Goal: Information Seeking & Learning: Learn about a topic

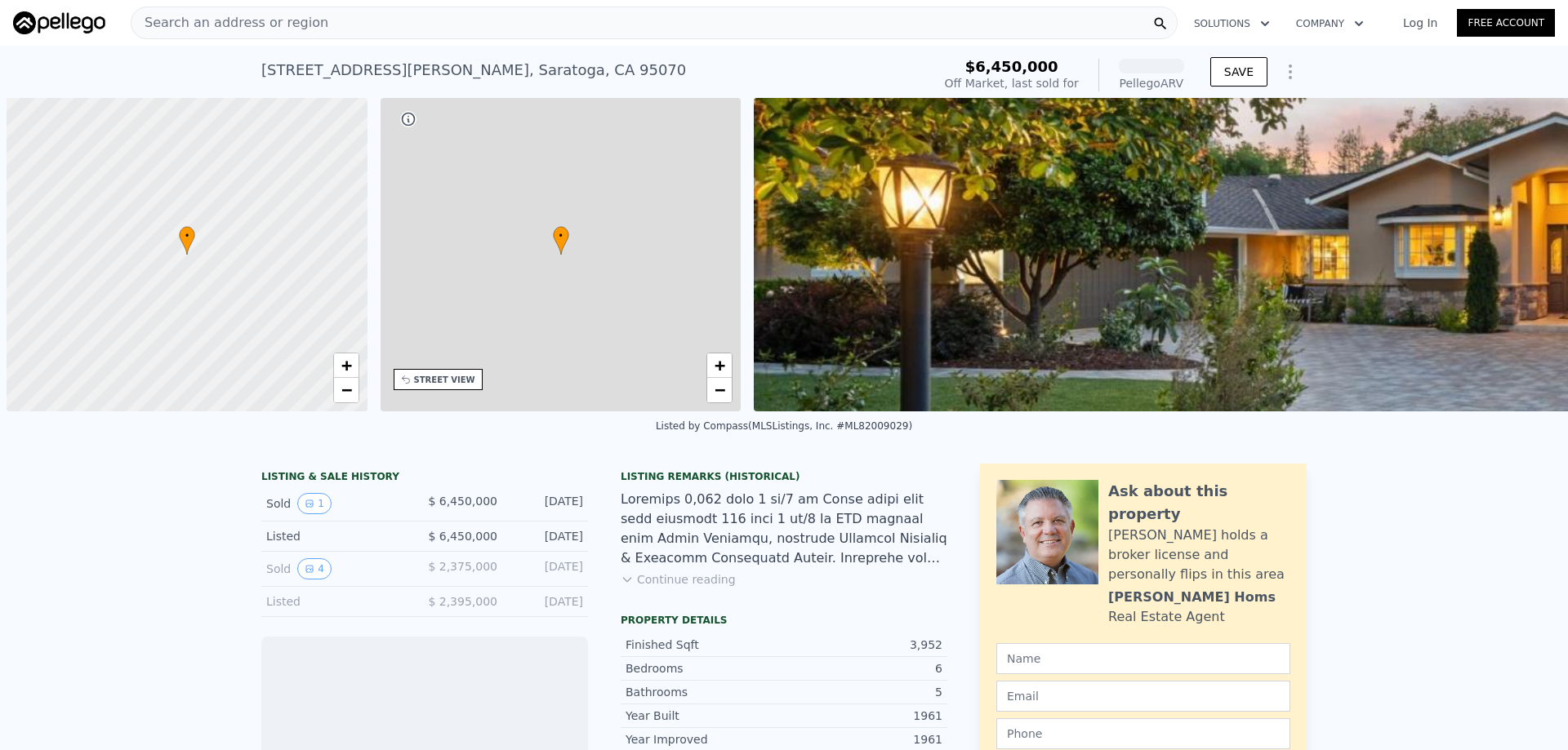
scroll to position [0, 7]
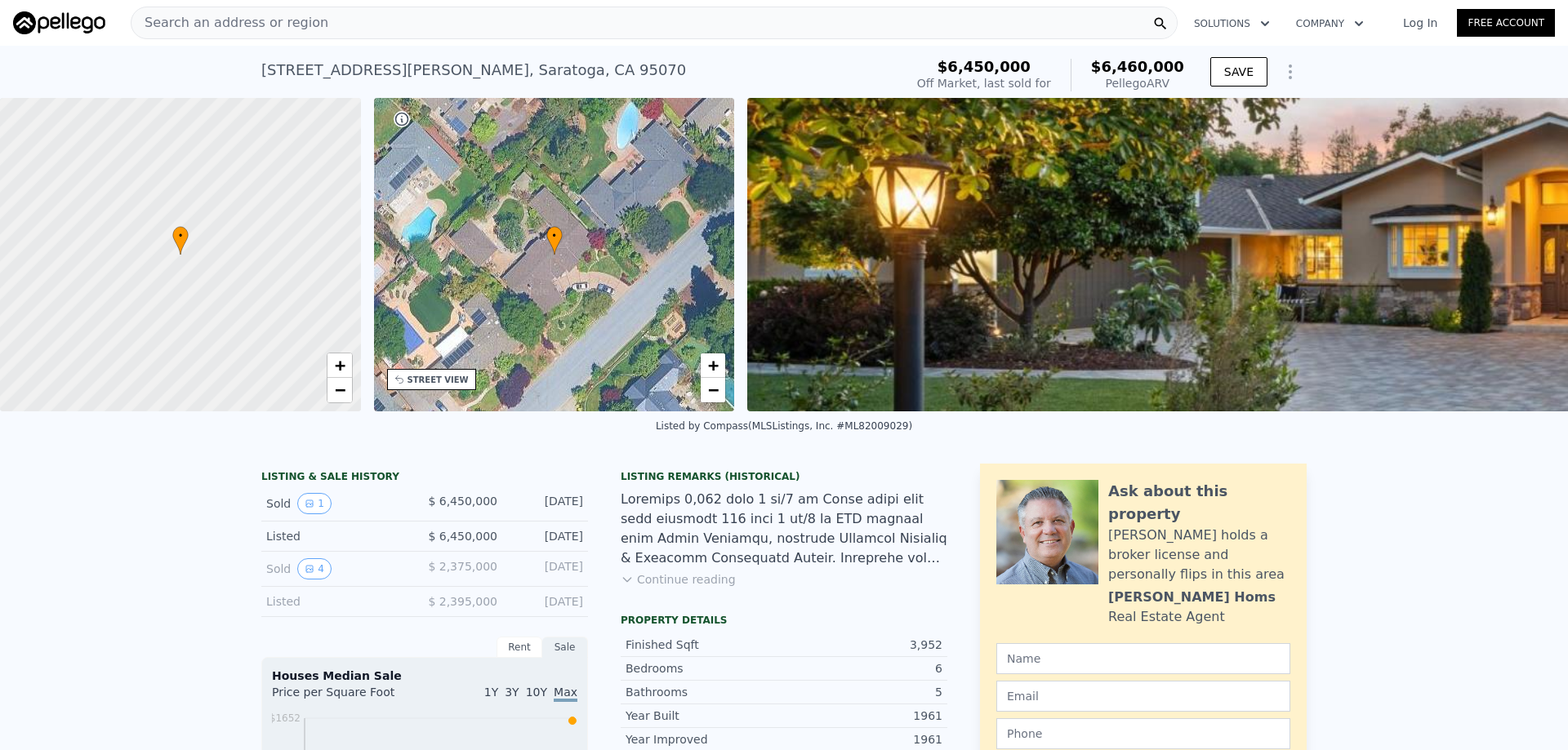
click at [1052, 308] on img at bounding box center [1524, 254] width 1554 height 313
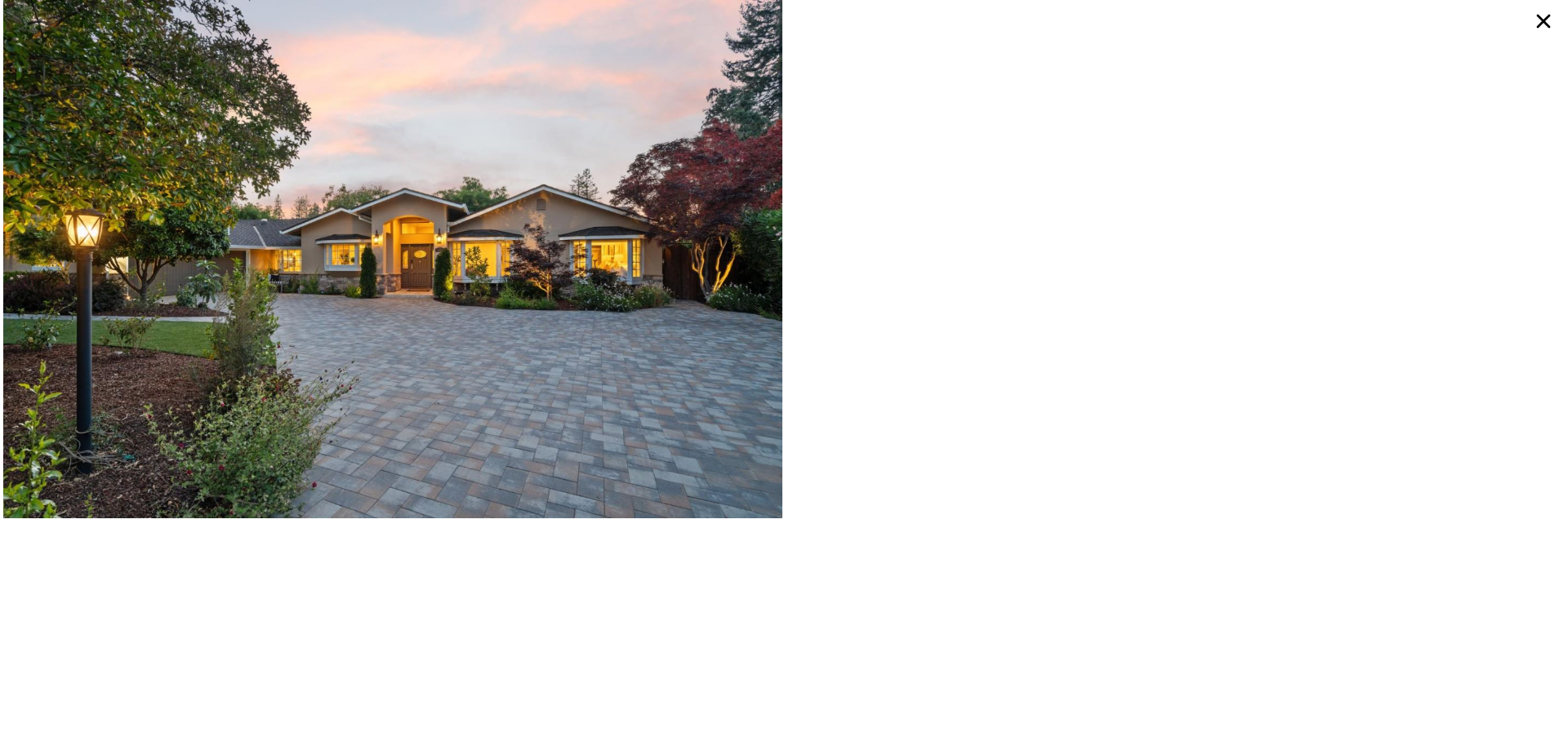
click at [1544, 14] on icon at bounding box center [1543, 22] width 30 height 30
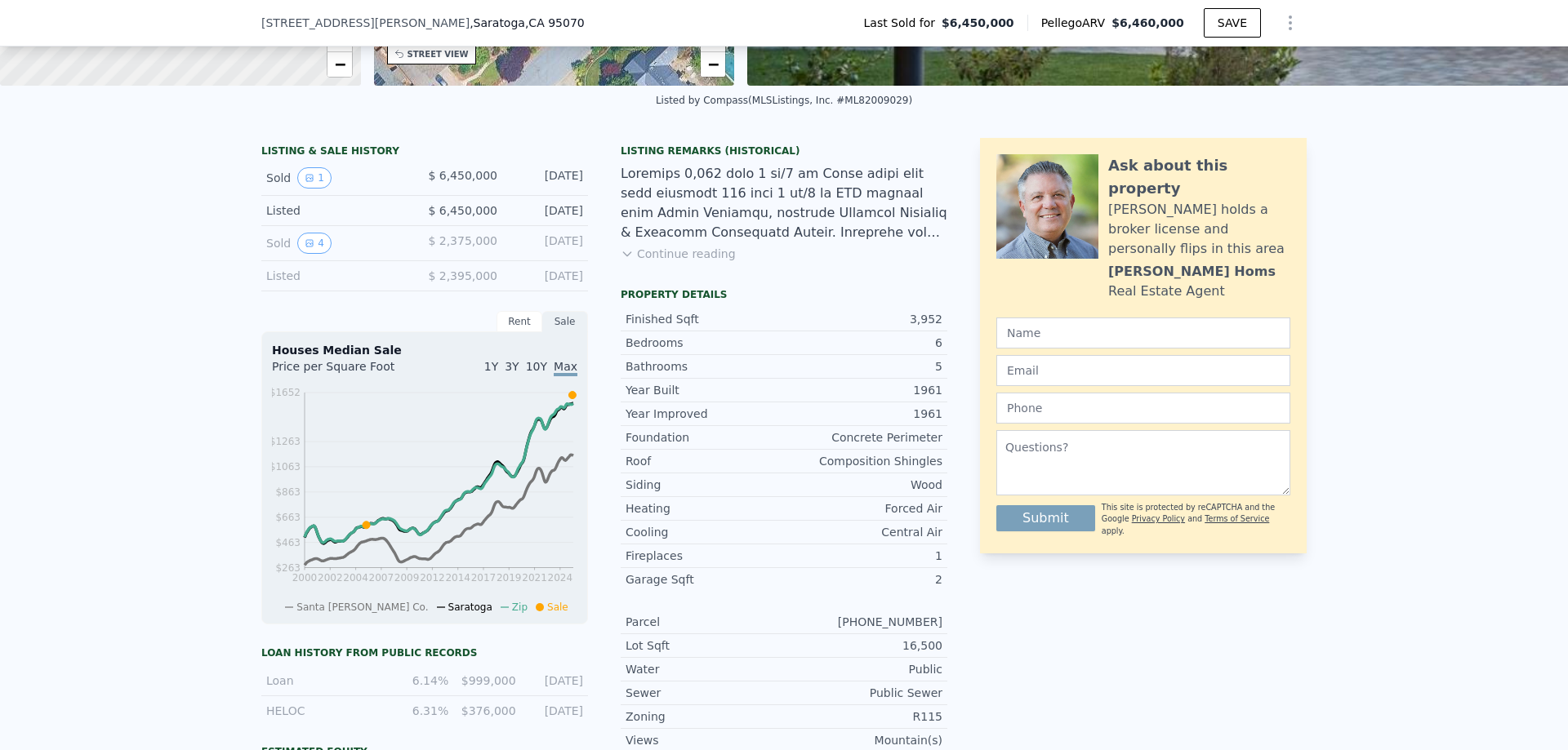
scroll to position [321, 0]
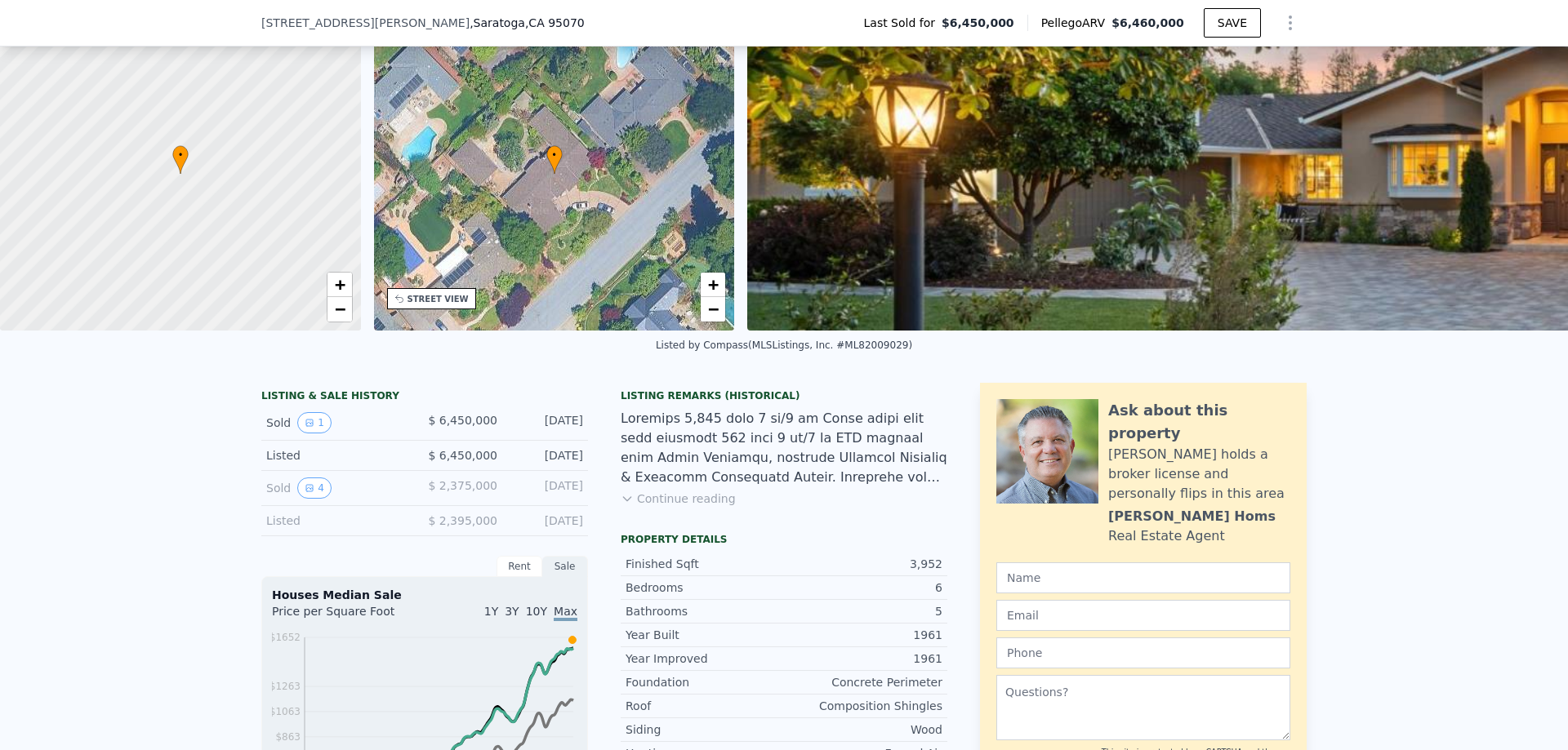
scroll to position [76, 0]
click at [643, 505] on button "Continue reading" at bounding box center [678, 498] width 115 height 17
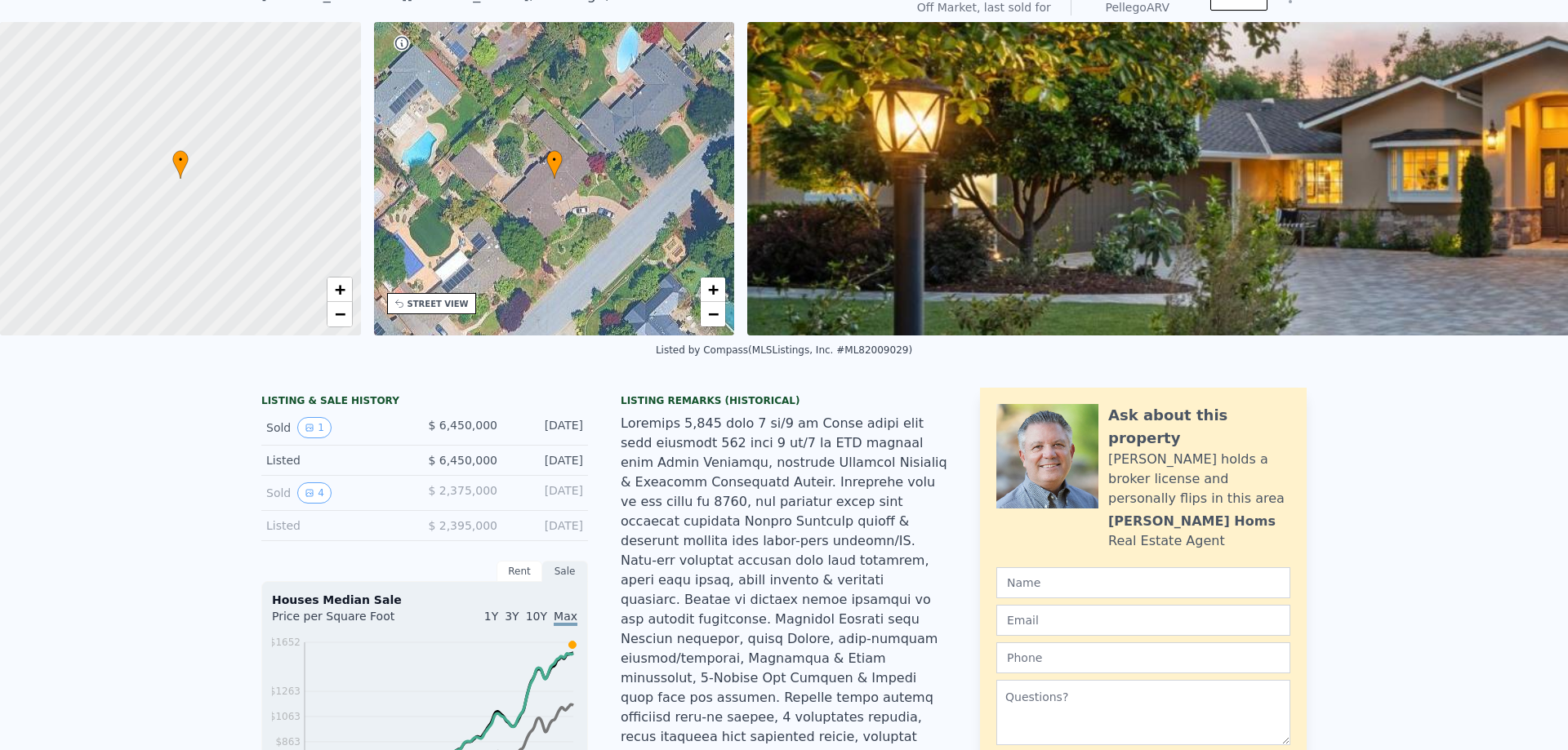
scroll to position [6, 0]
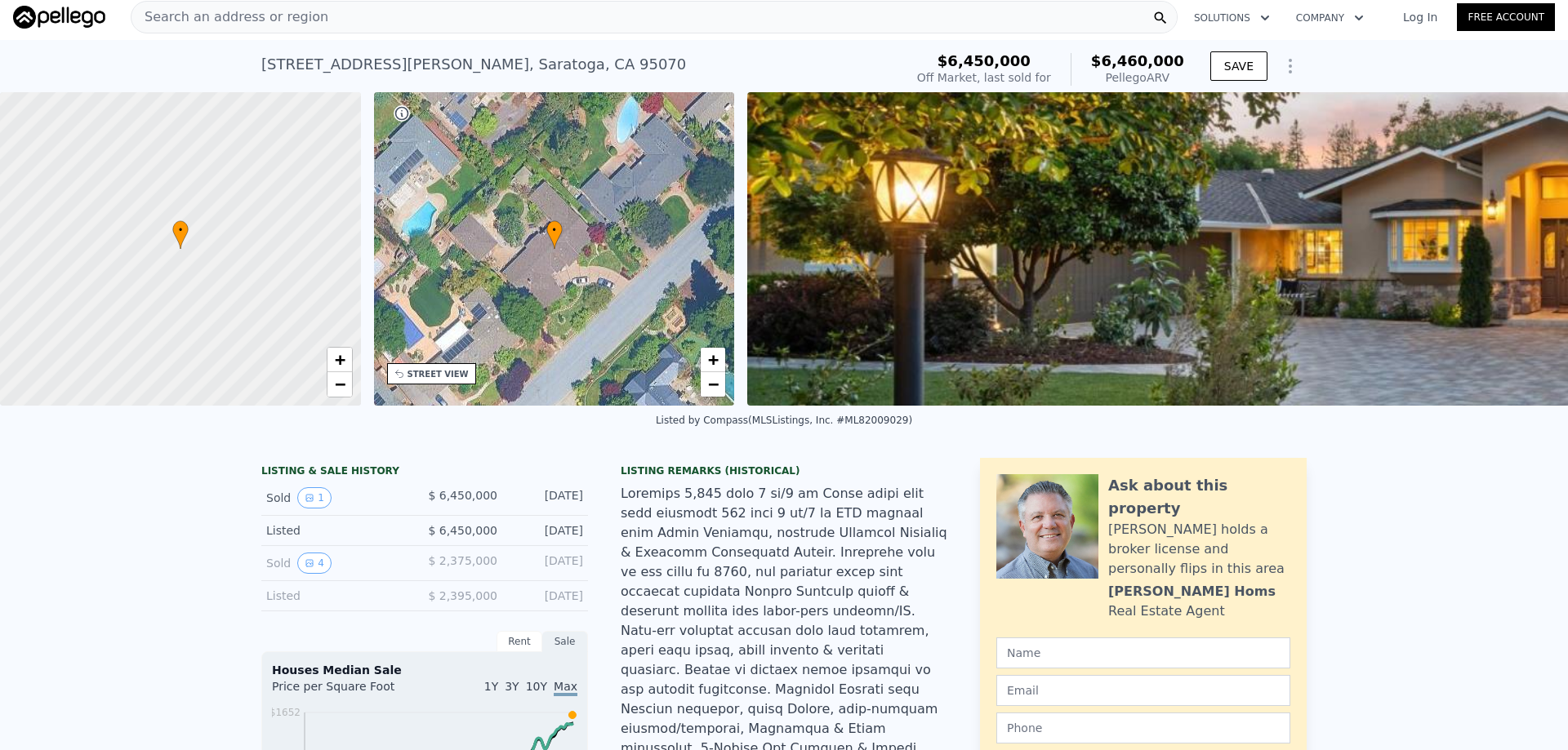
click at [860, 314] on img at bounding box center [1524, 248] width 1554 height 313
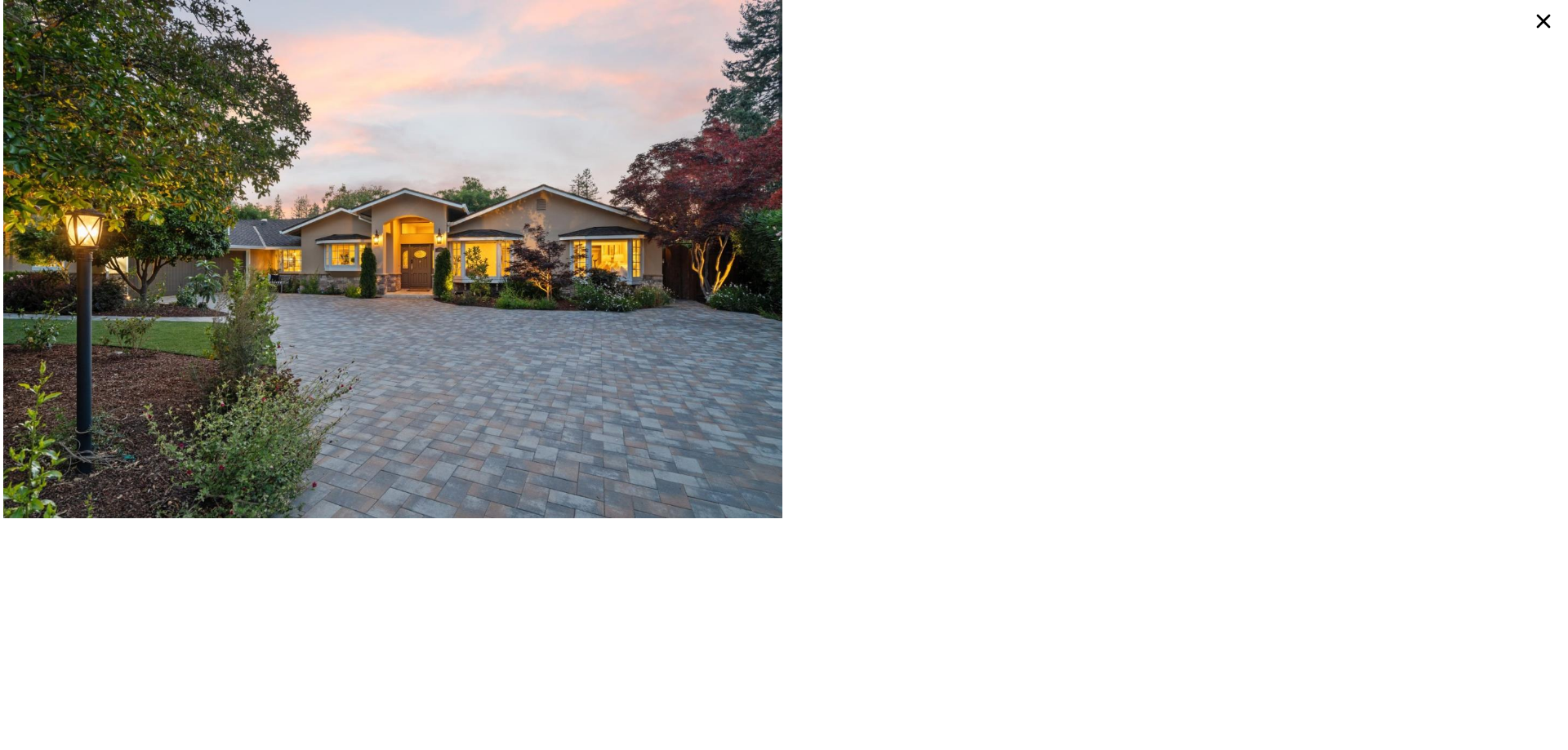
click at [1540, 25] on icon at bounding box center [1543, 22] width 30 height 30
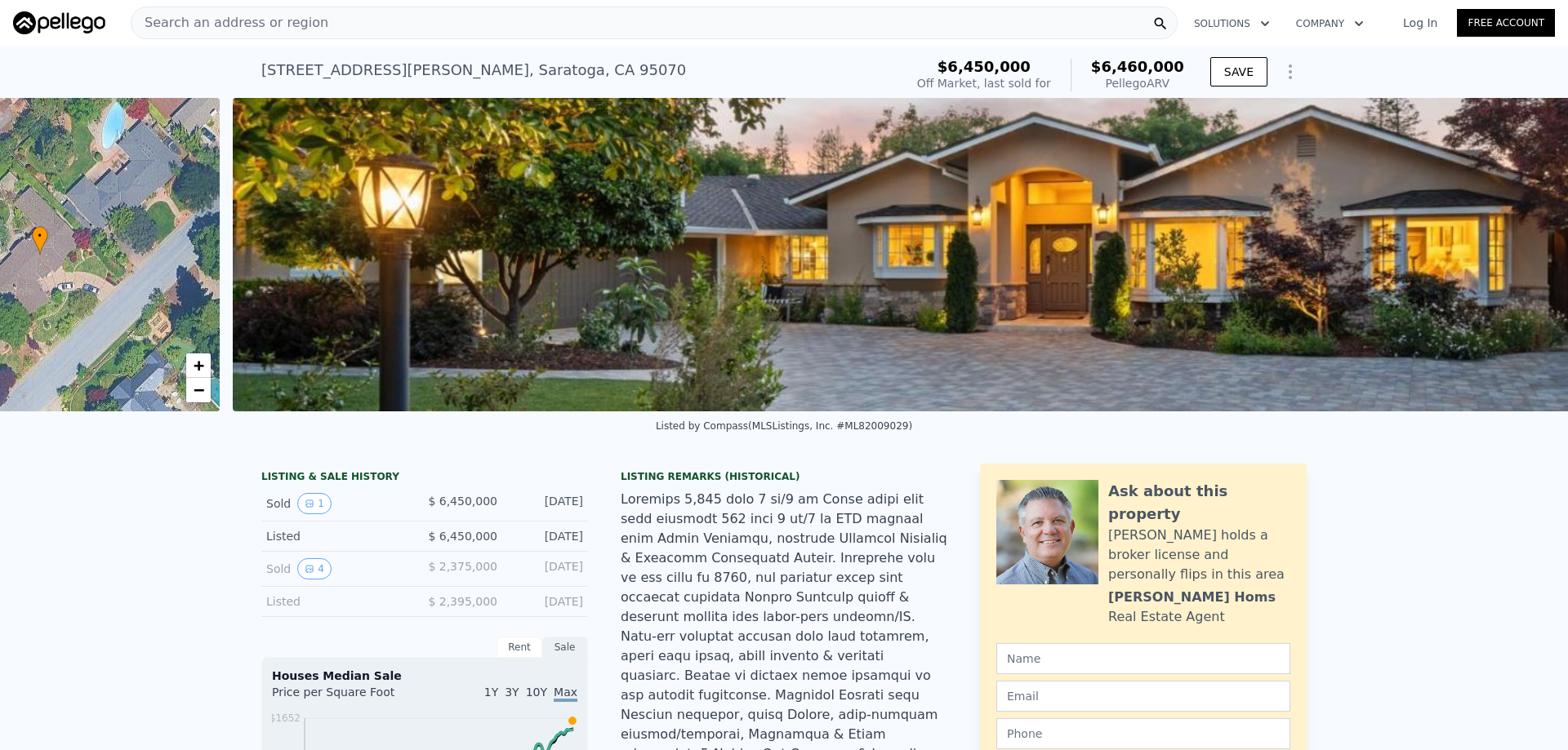
scroll to position [0, 747]
